Goal: Information Seeking & Learning: Understand process/instructions

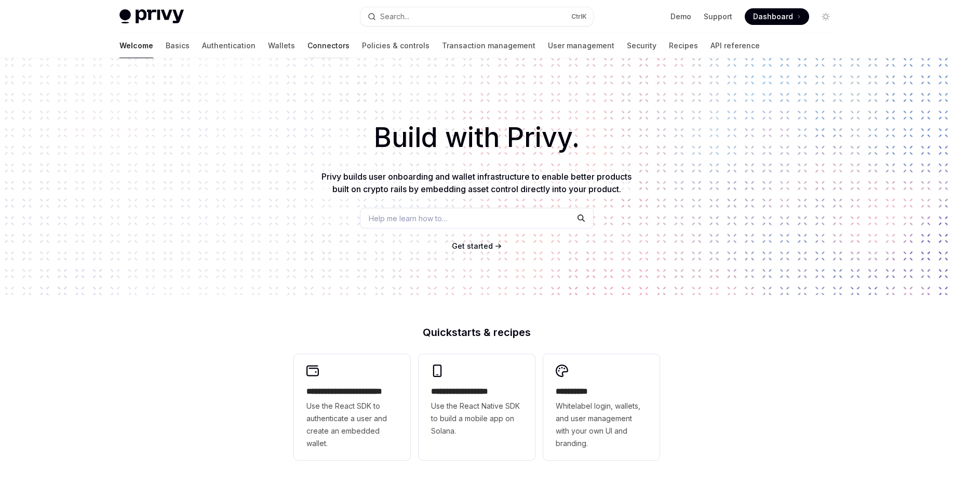
click at [308, 43] on link "Connectors" at bounding box center [329, 45] width 42 height 25
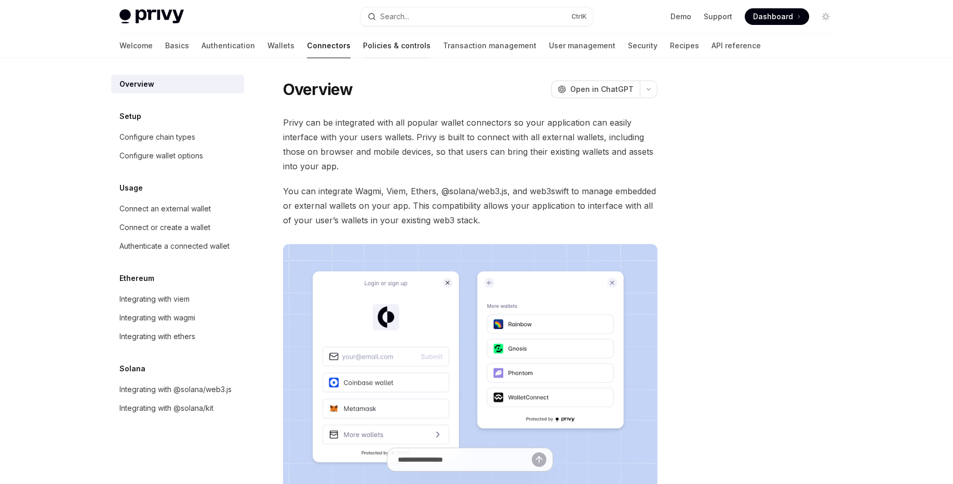
click at [363, 46] on link "Policies & controls" at bounding box center [397, 45] width 68 height 25
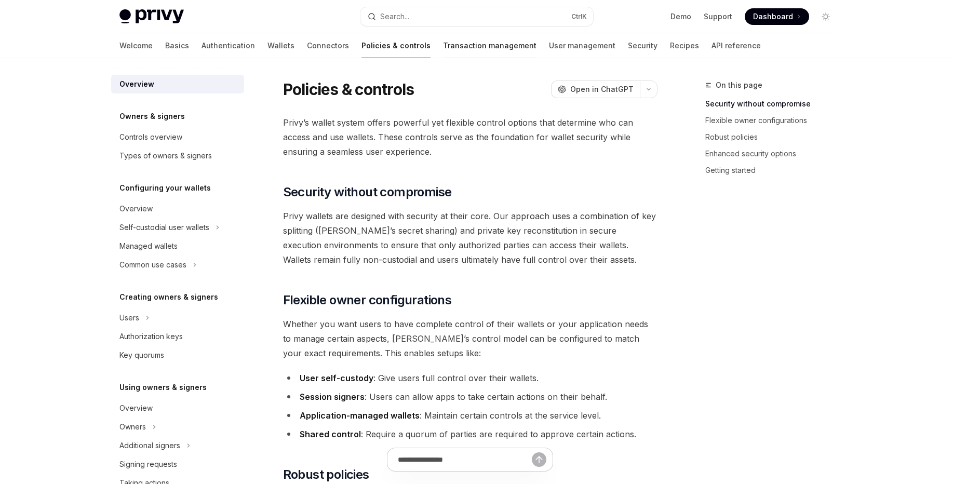
click at [443, 55] on link "Transaction management" at bounding box center [490, 45] width 94 height 25
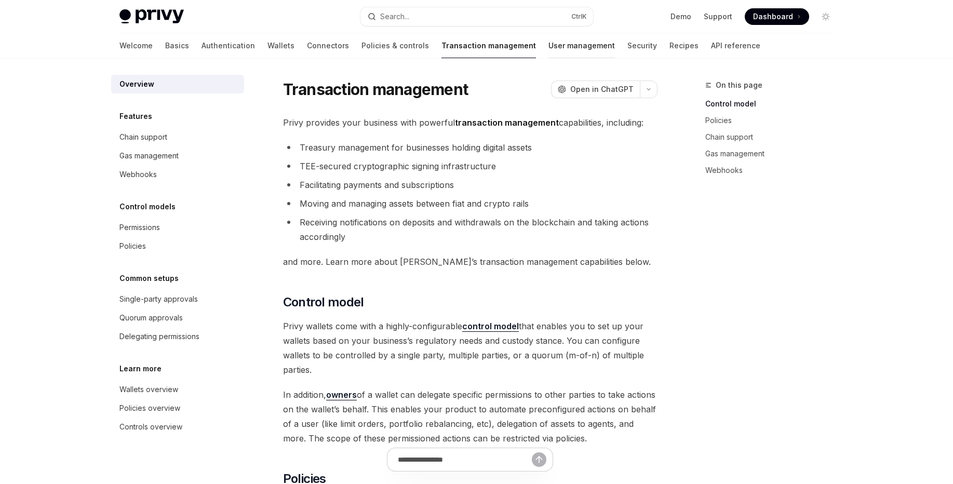
click at [549, 55] on link "User management" at bounding box center [582, 45] width 67 height 25
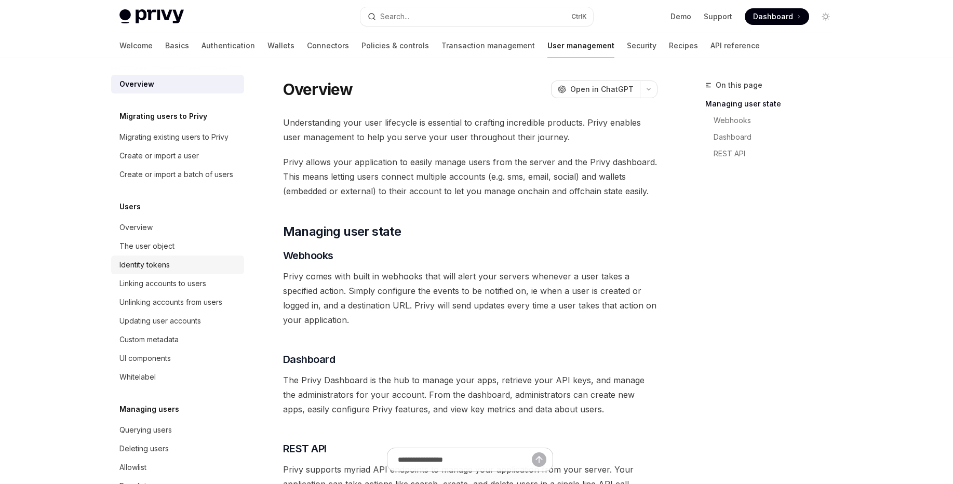
click at [184, 271] on div "Identity tokens" at bounding box center [178, 265] width 118 height 12
click at [207, 271] on link "Identity tokens" at bounding box center [177, 265] width 133 height 19
click at [205, 271] on div "Identity tokens" at bounding box center [178, 265] width 118 height 12
click at [152, 270] on link "Identity tokens" at bounding box center [177, 265] width 133 height 19
click at [152, 271] on div "Identity tokens" at bounding box center [144, 265] width 50 height 12
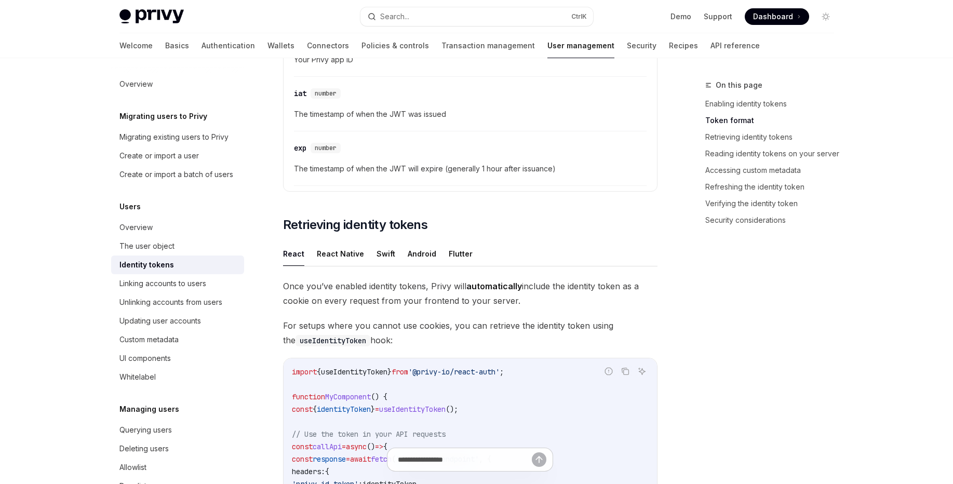
scroll to position [873, 0]
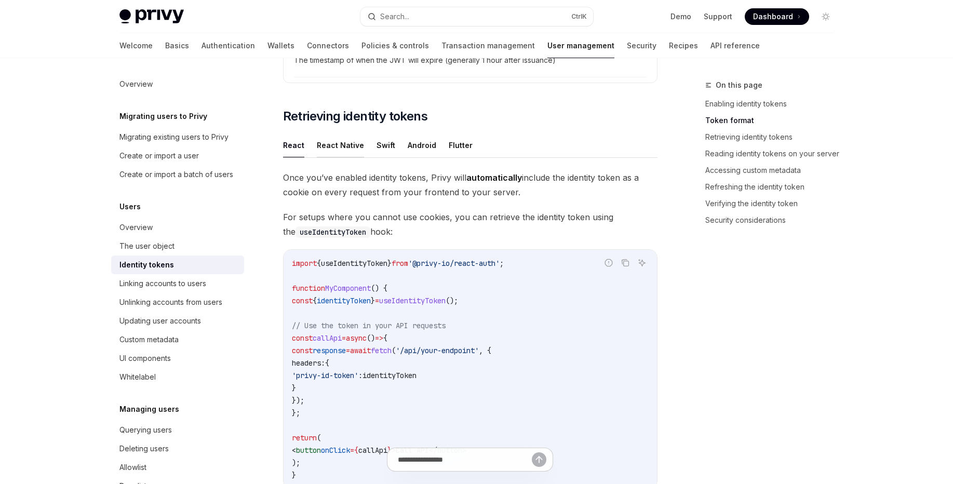
click at [340, 148] on button "React Native" at bounding box center [340, 145] width 47 height 24
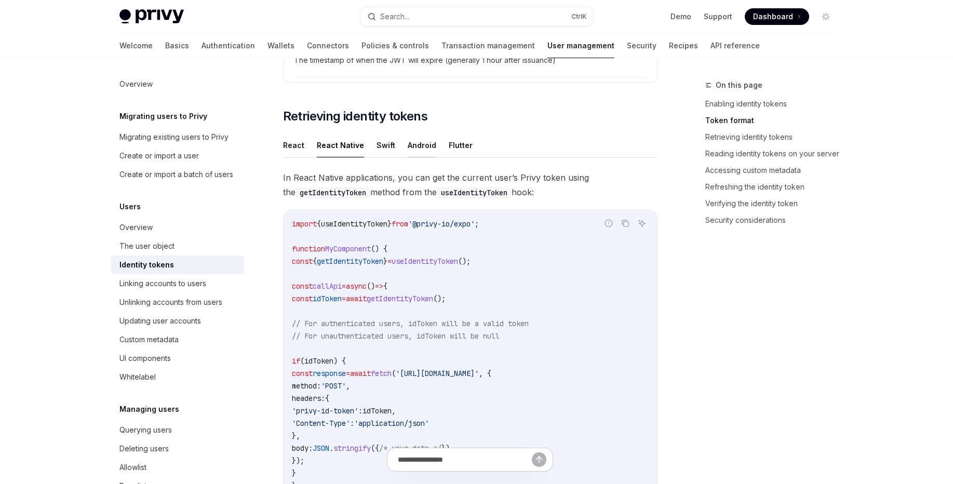
click at [419, 149] on button "Android" at bounding box center [422, 145] width 29 height 24
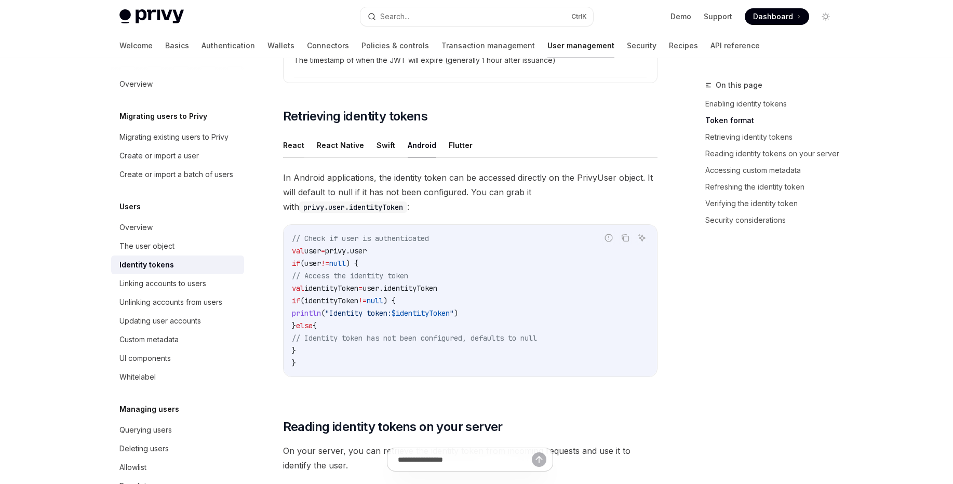
click at [299, 151] on button "React" at bounding box center [293, 145] width 21 height 24
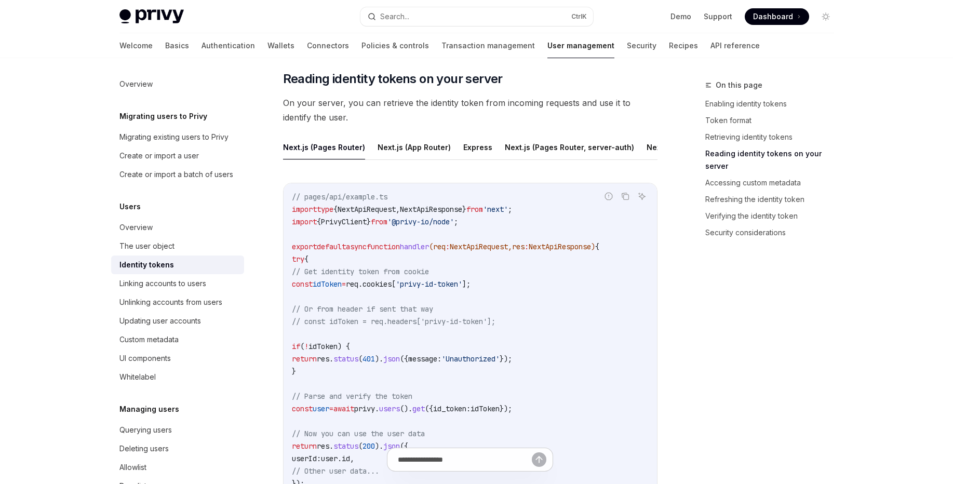
scroll to position [1372, 0]
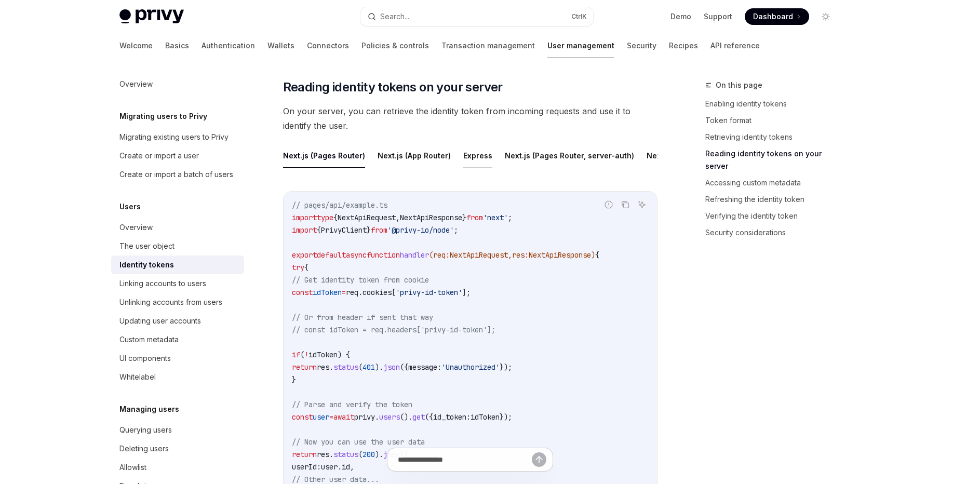
click at [482, 156] on button "Express" at bounding box center [477, 155] width 29 height 24
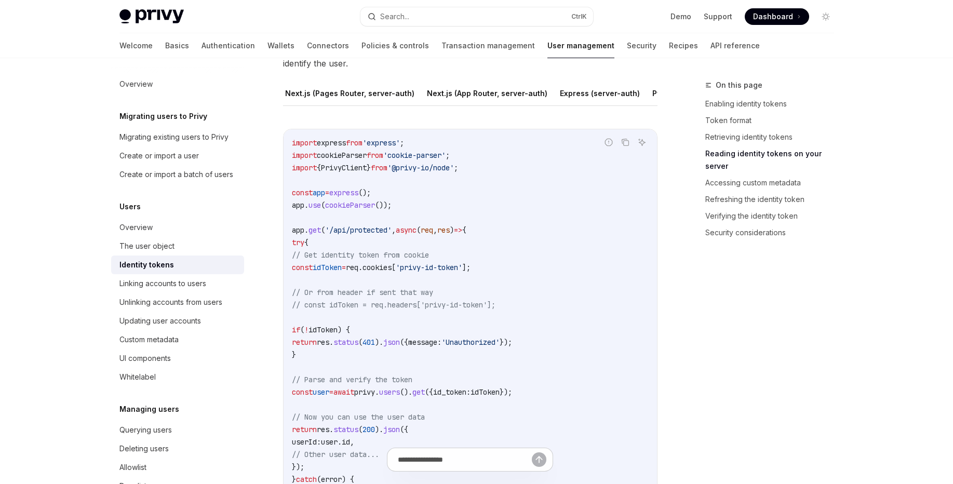
scroll to position [0, 220]
click at [653, 95] on button "Python" at bounding box center [665, 93] width 25 height 24
type textarea "*"
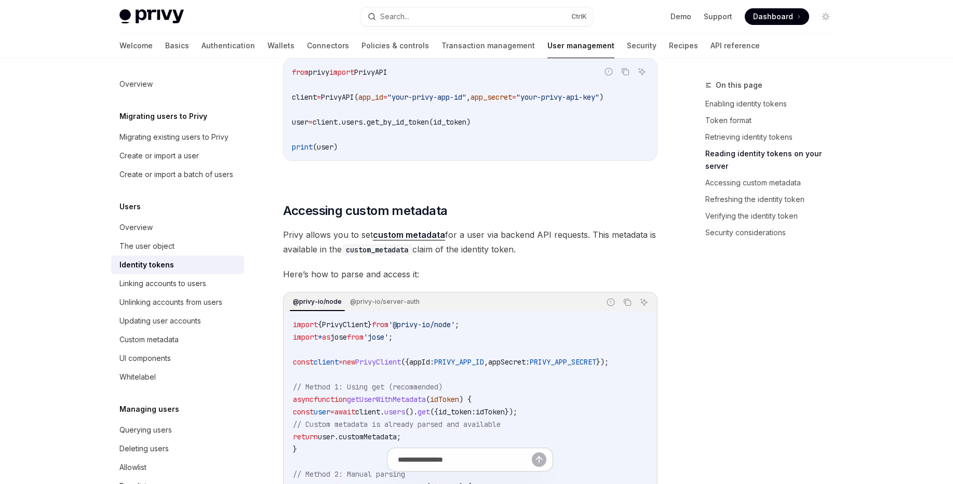
scroll to position [1621, 0]
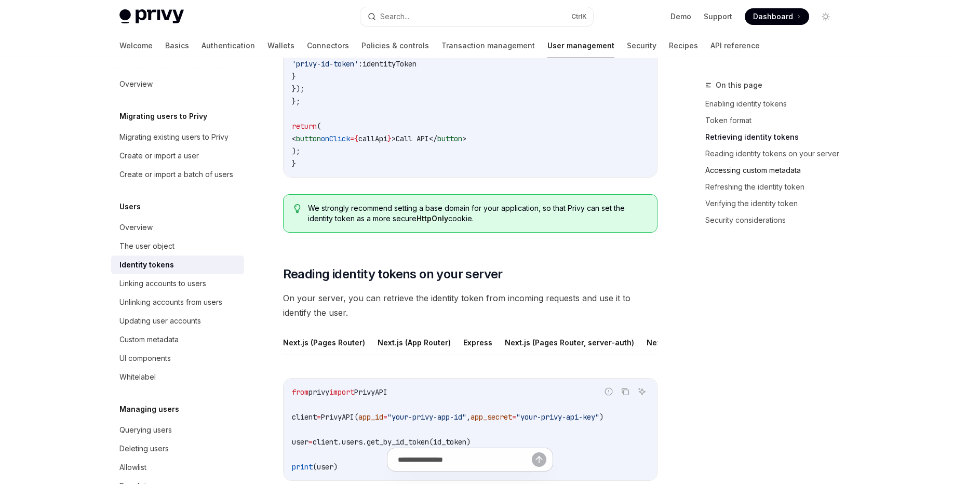
click at [712, 174] on link "Accessing custom metadata" at bounding box center [774, 170] width 137 height 17
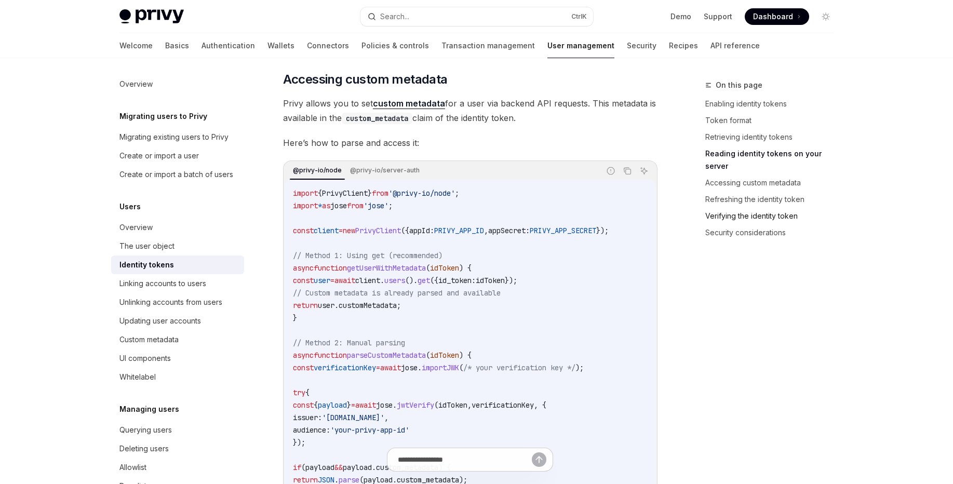
click at [723, 208] on link "Verifying the identity token" at bounding box center [774, 216] width 137 height 17
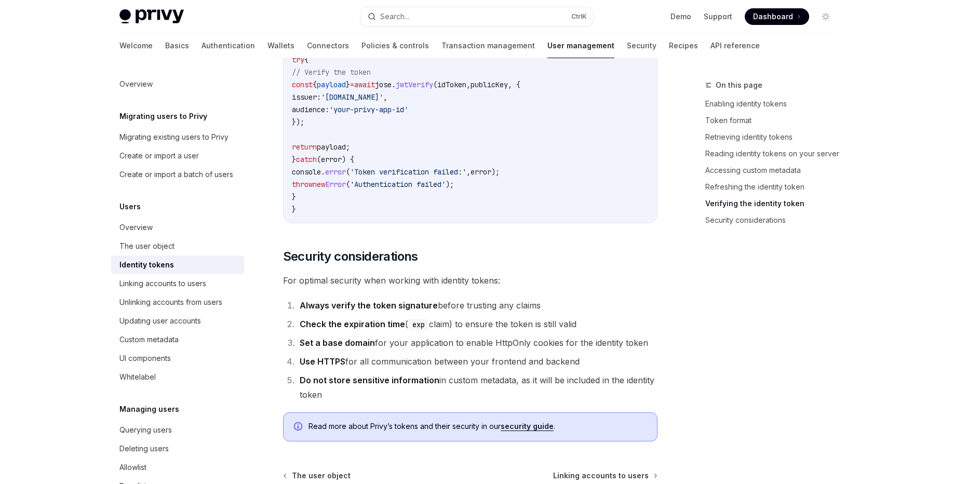
scroll to position [3025, 0]
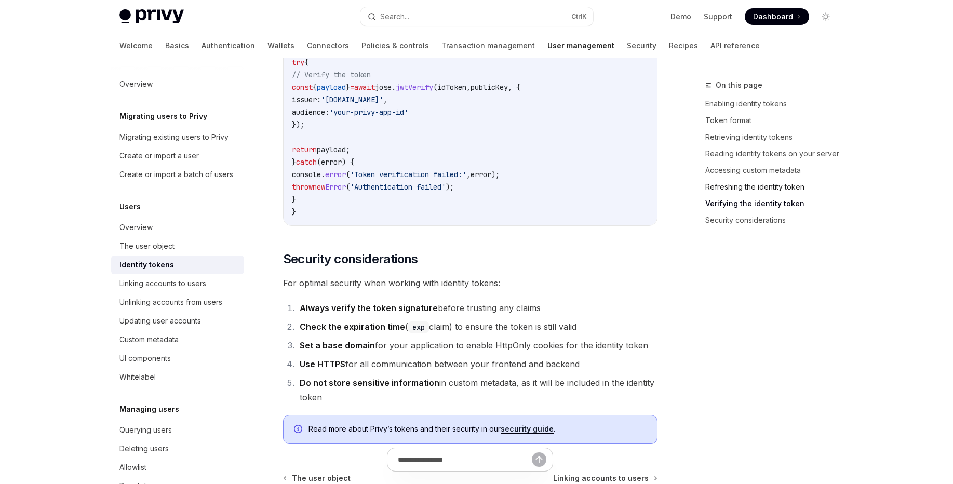
click at [730, 195] on link "Refreshing the identity token" at bounding box center [774, 187] width 137 height 17
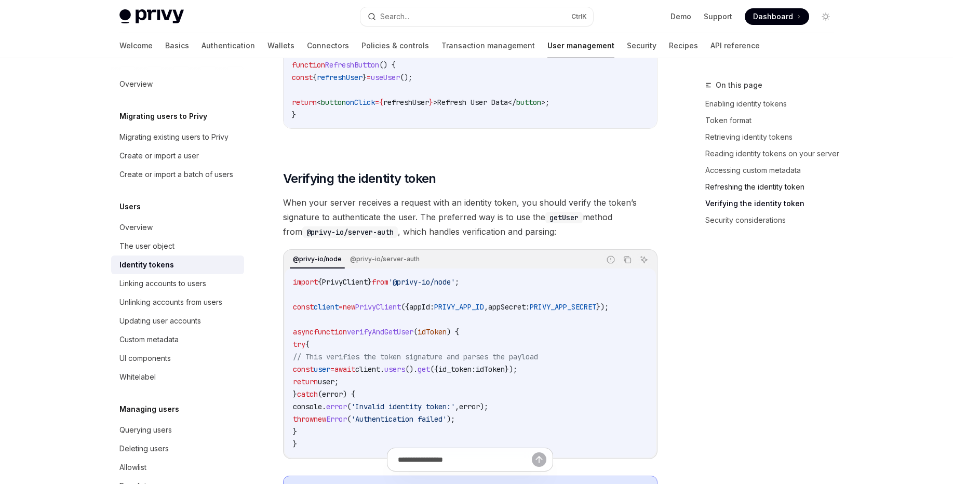
click at [730, 189] on link "Refreshing the identity token" at bounding box center [774, 187] width 137 height 17
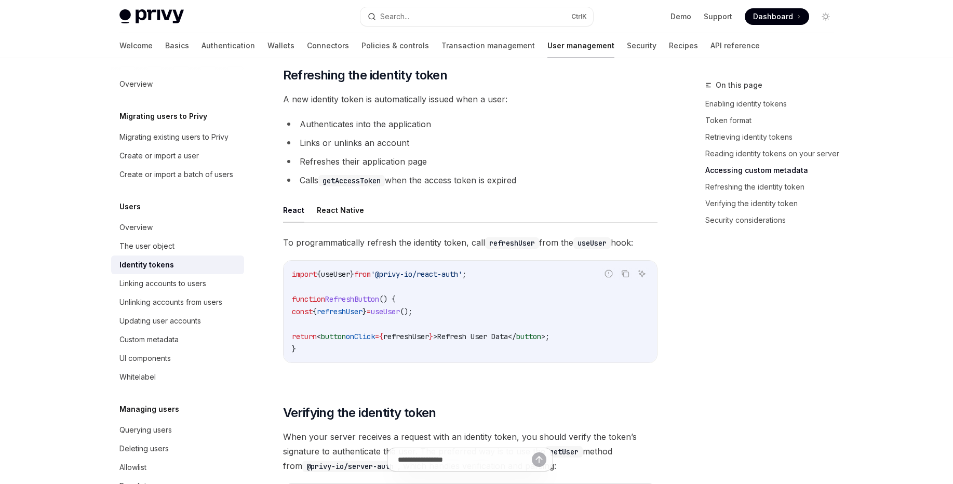
click at [731, 171] on link "Accessing custom metadata" at bounding box center [774, 170] width 137 height 17
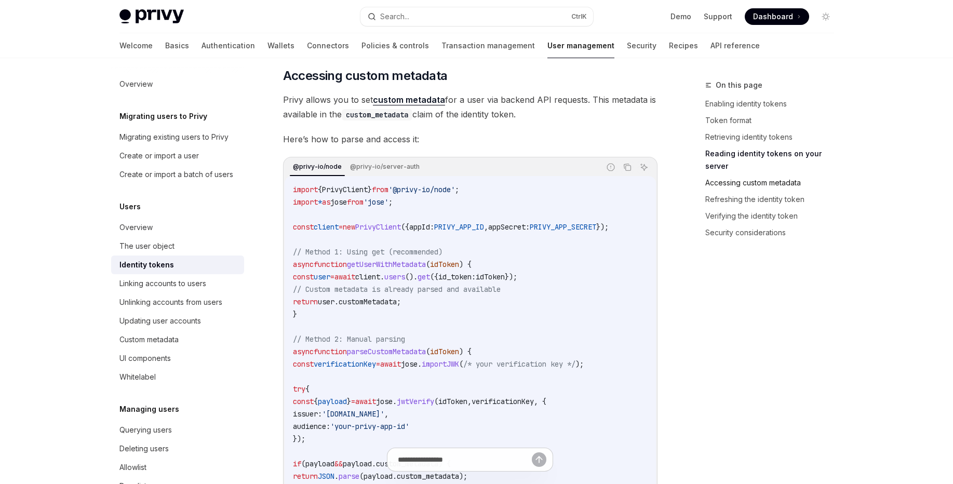
scroll to position [1636, 0]
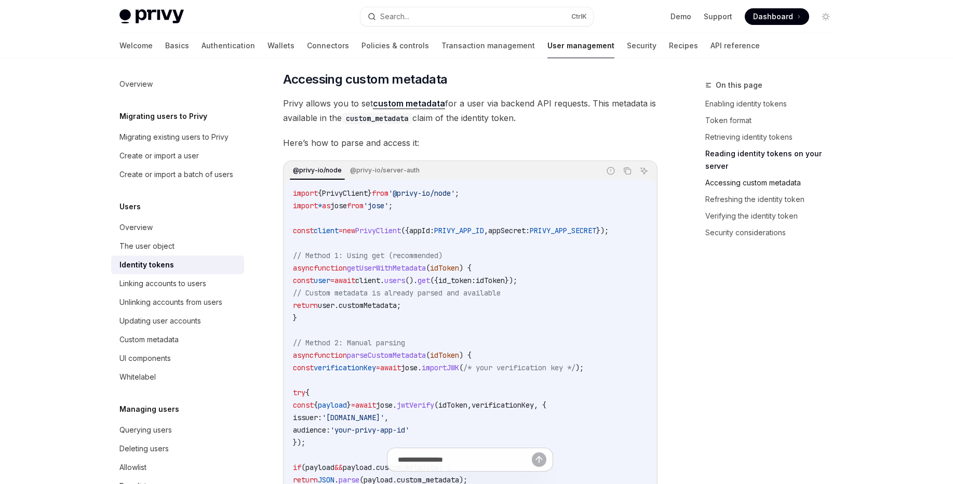
click at [738, 175] on link "Accessing custom metadata" at bounding box center [774, 183] width 137 height 17
click at [752, 175] on link "Accessing custom metadata" at bounding box center [774, 183] width 137 height 17
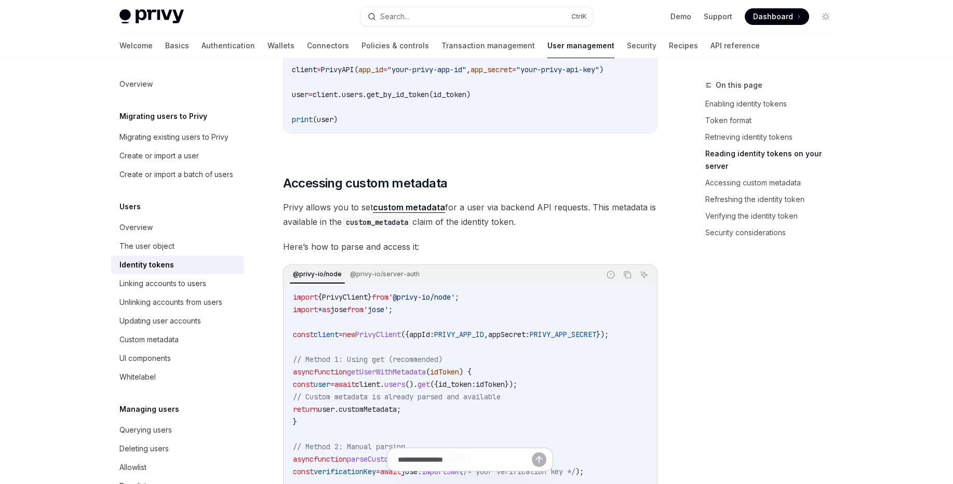
scroll to position [1511, 0]
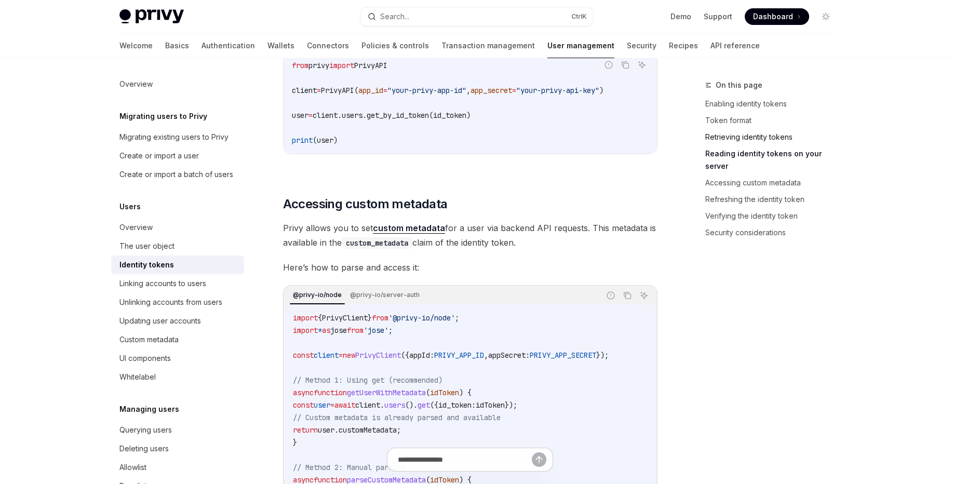
click at [721, 143] on link "Retrieving identity tokens" at bounding box center [774, 137] width 137 height 17
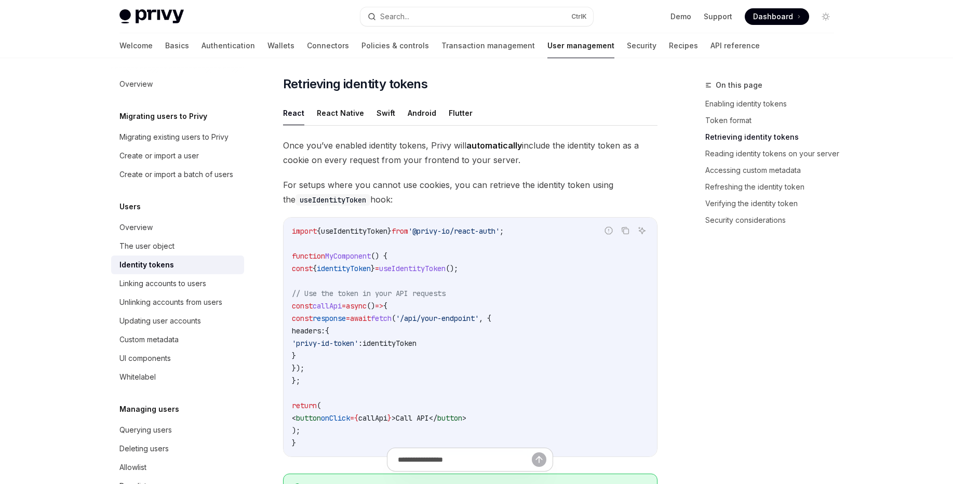
scroll to position [902, 0]
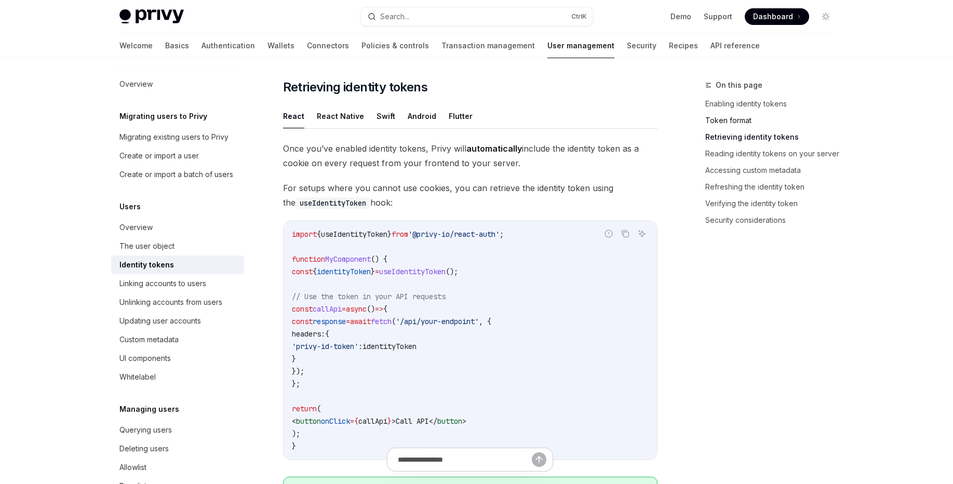
click at [741, 126] on link "Token format" at bounding box center [774, 120] width 137 height 17
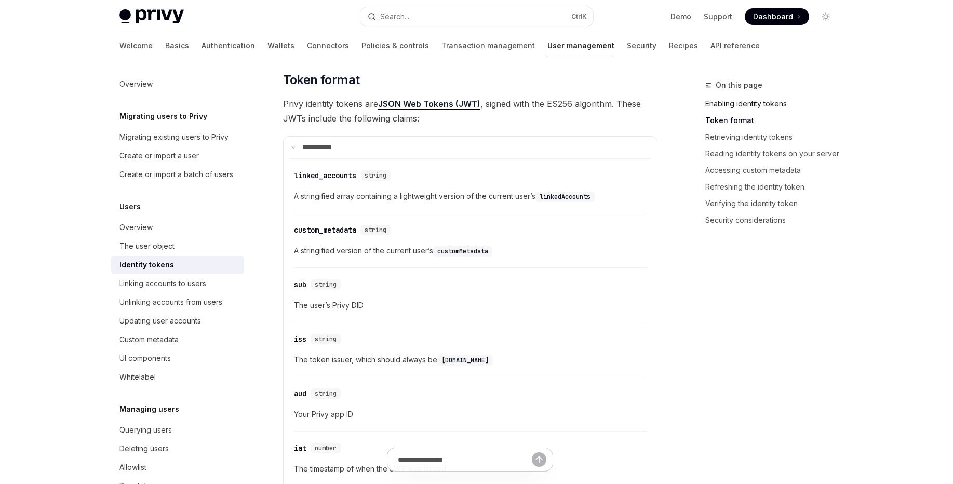
click at [735, 107] on link "Enabling identity tokens" at bounding box center [774, 104] width 137 height 17
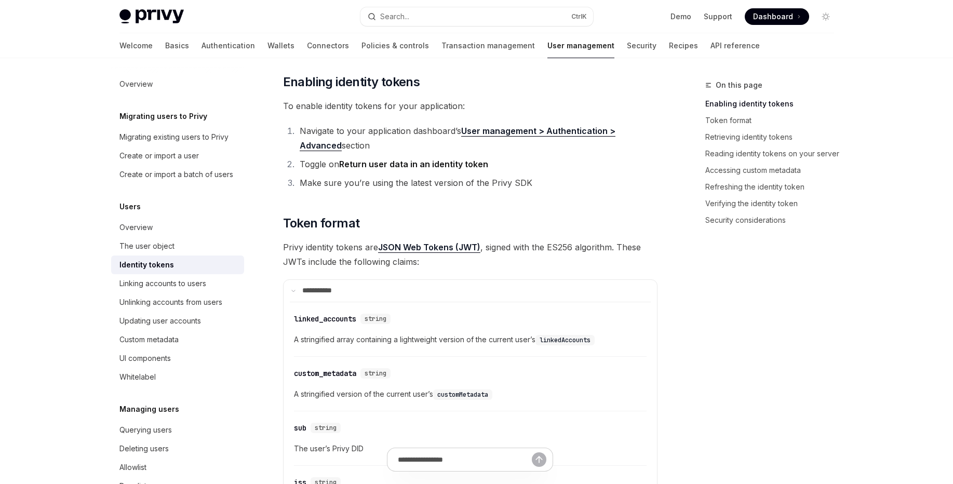
scroll to position [261, 0]
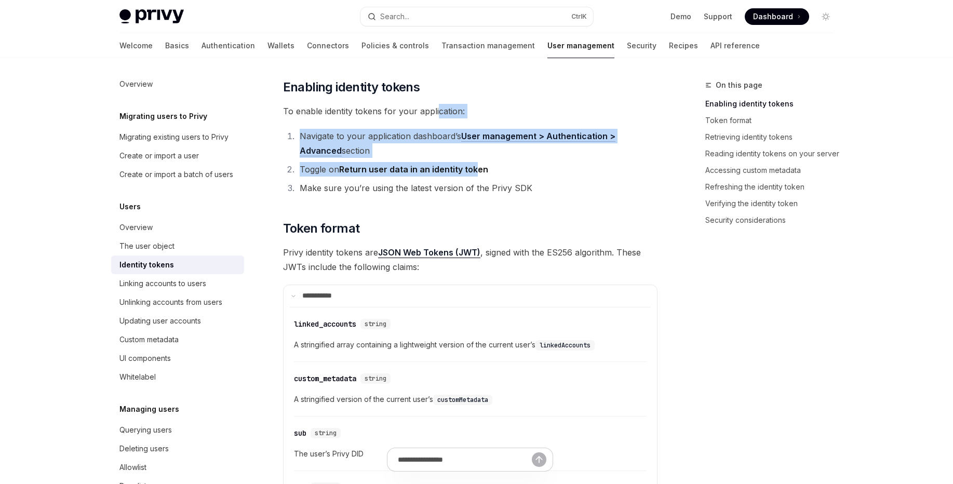
drag, startPoint x: 437, startPoint y: 117, endPoint x: 487, endPoint y: 178, distance: 79.0
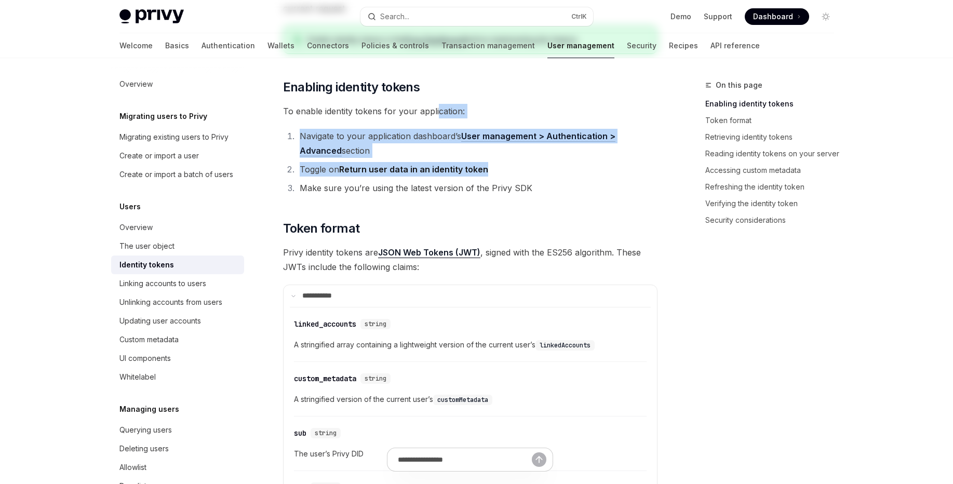
scroll to position [0, 0]
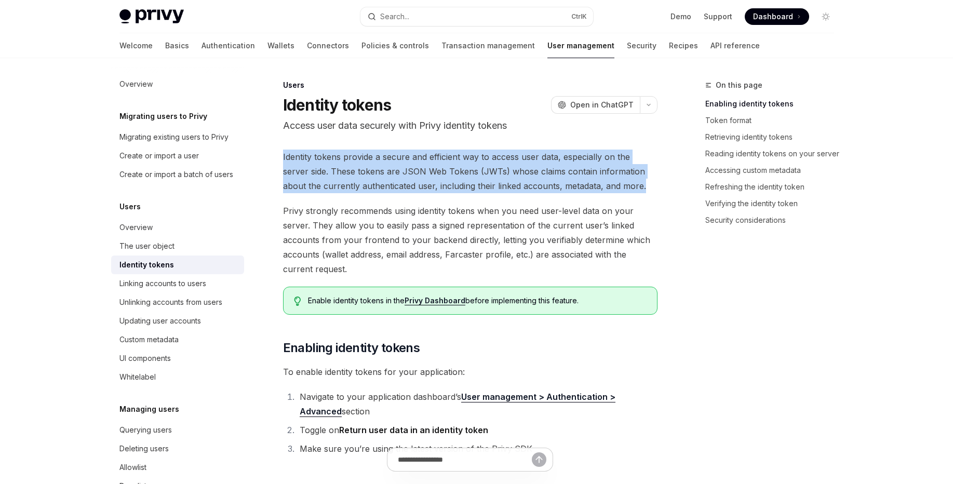
drag, startPoint x: 467, startPoint y: 145, endPoint x: 605, endPoint y: 182, distance: 142.5
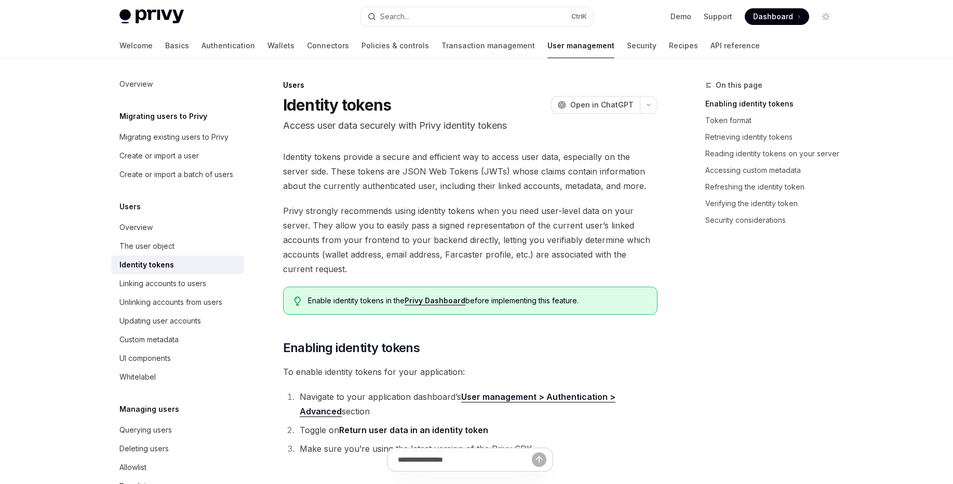
click at [496, 215] on span "Privy strongly recommends using identity tokens when you need user-level data o…" at bounding box center [470, 240] width 375 height 73
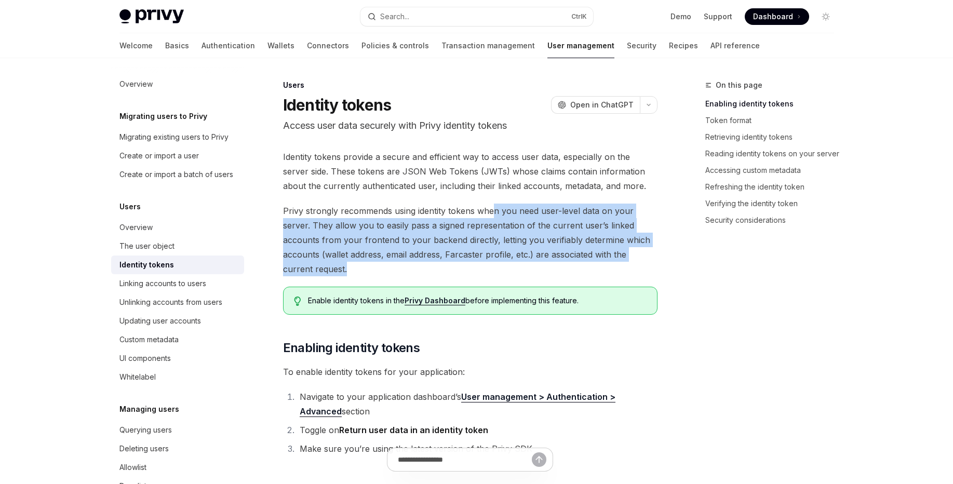
drag, startPoint x: 493, startPoint y: 205, endPoint x: 525, endPoint y: 263, distance: 66.8
click at [525, 263] on span "Privy strongly recommends using identity tokens when you need user-level data o…" at bounding box center [470, 240] width 375 height 73
drag, startPoint x: 525, startPoint y: 263, endPoint x: 508, endPoint y: 201, distance: 64.2
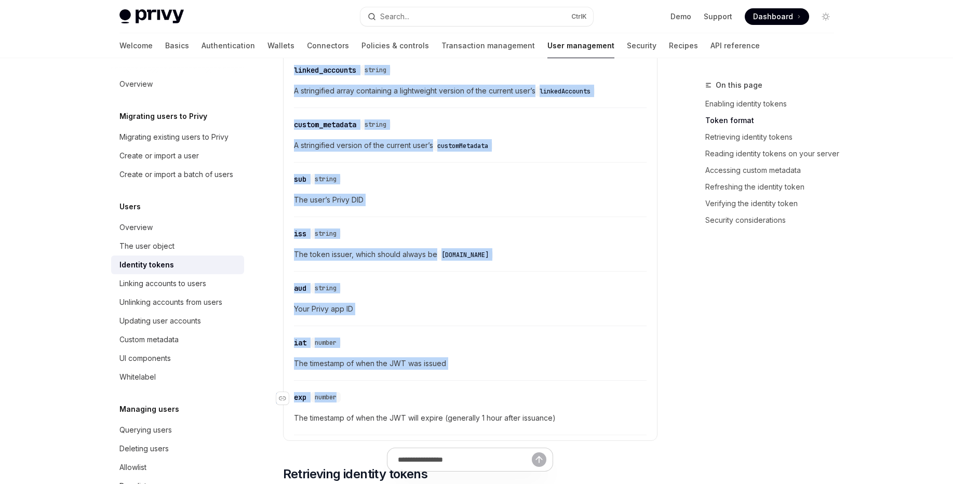
scroll to position [594, 0]
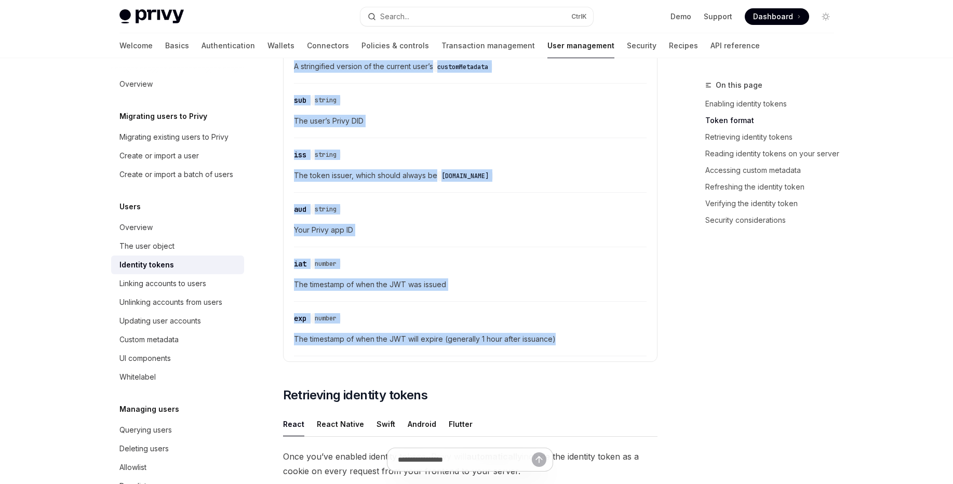
drag, startPoint x: 309, startPoint y: 185, endPoint x: 592, endPoint y: 343, distance: 324.2
click at [592, 343] on div "​ linked_accounts string A stringified array containing a lightweight version o…" at bounding box center [470, 165] width 361 height 382
copy div "linked_accounts string A stringified array containing a lightweight version of …"
click at [779, 131] on link "Retrieving identity tokens" at bounding box center [774, 137] width 137 height 17
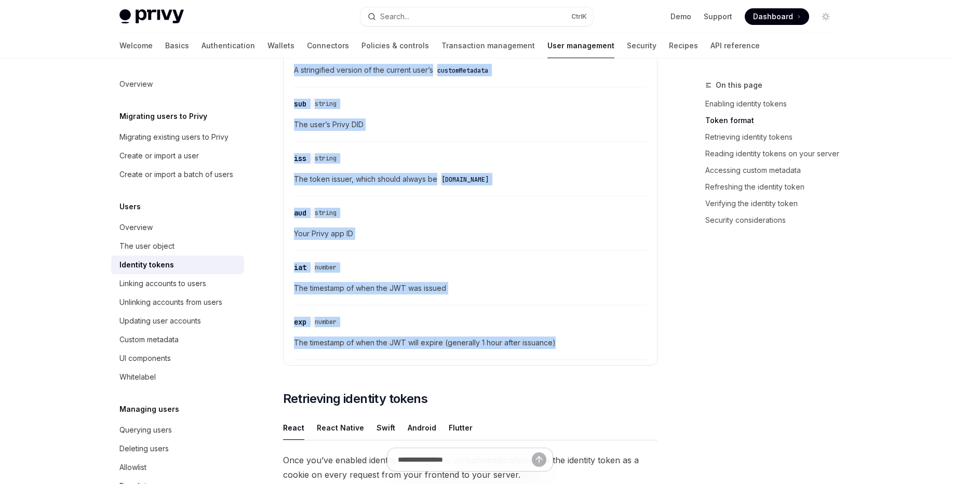
scroll to position [466, 0]
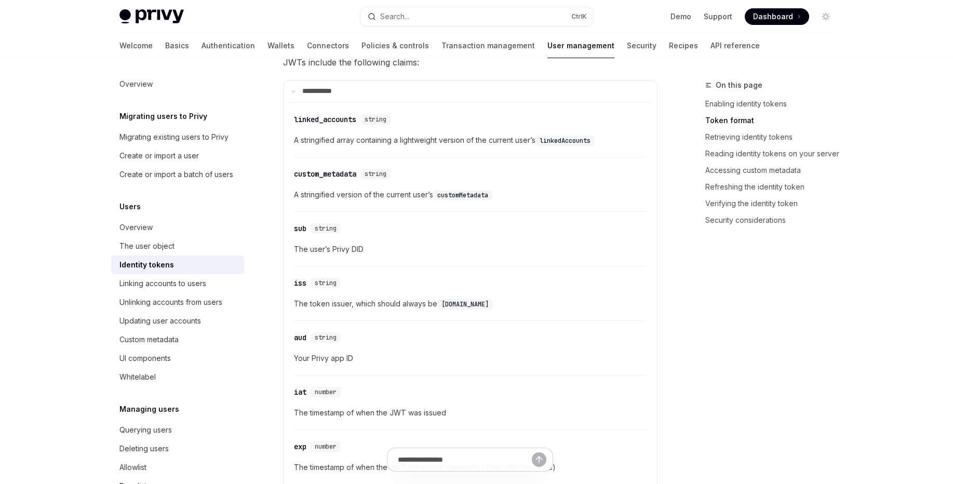
click at [769, 23] on span at bounding box center [777, 16] width 64 height 17
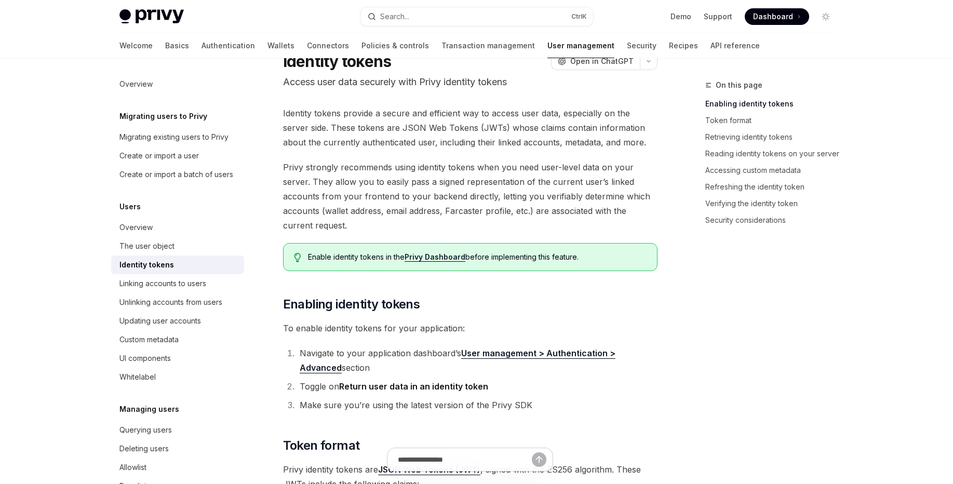
scroll to position [0, 0]
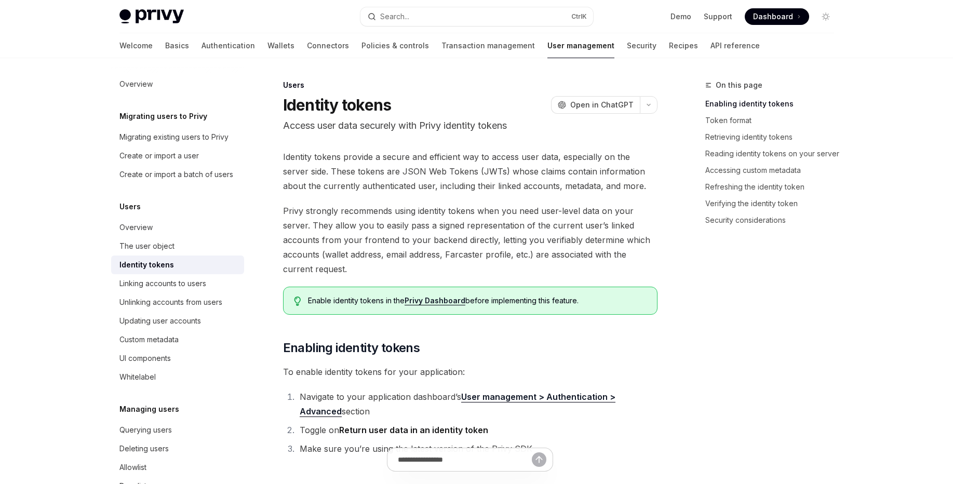
click at [447, 301] on link "Privy Dashboard" at bounding box center [435, 300] width 61 height 9
click at [453, 301] on link "Privy Dashboard" at bounding box center [435, 300] width 61 height 9
